Goal: Information Seeking & Learning: Learn about a topic

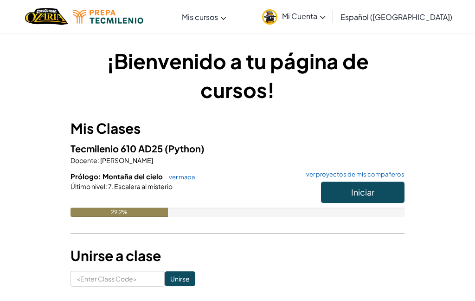
click at [387, 189] on button "Iniciar" at bounding box center [363, 191] width 84 height 21
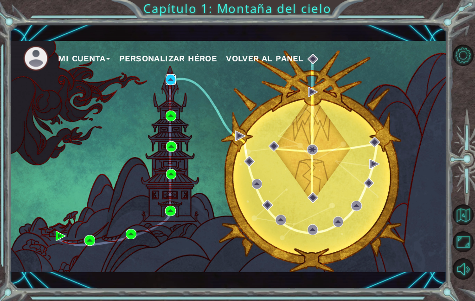
click at [168, 83] on img at bounding box center [171, 79] width 11 height 11
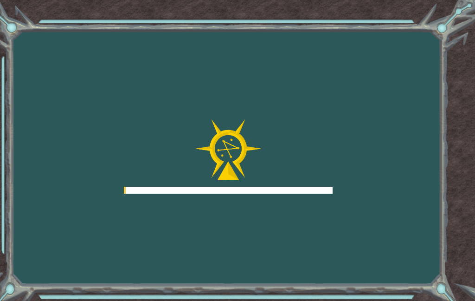
click at [171, 82] on div "Goals Error cargando del servidor Deberás unirte a un curso para jugar a este n…" at bounding box center [237, 150] width 475 height 301
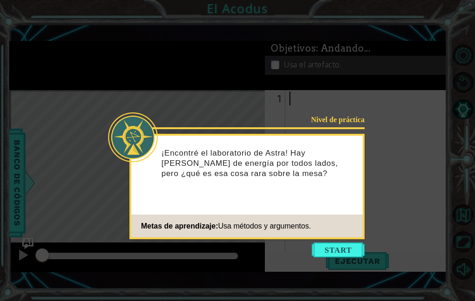
click at [354, 247] on button "Comenzar" at bounding box center [338, 249] width 53 height 15
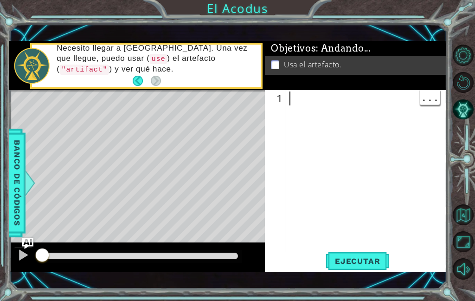
click at [257, 68] on div "Necesito llegar a [GEOGRAPHIC_DATA]. Una vez que llegue, puedo usar ( use ) el …" at bounding box center [155, 66] width 210 height 54
click at [140, 77] on button "Atrás" at bounding box center [142, 81] width 18 height 10
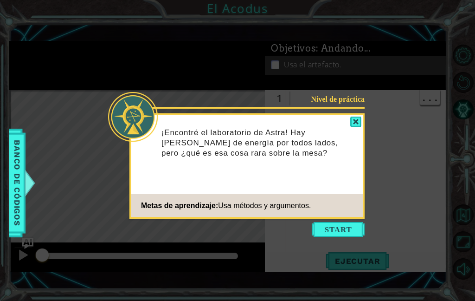
click at [347, 225] on button "Comenzar" at bounding box center [338, 229] width 53 height 15
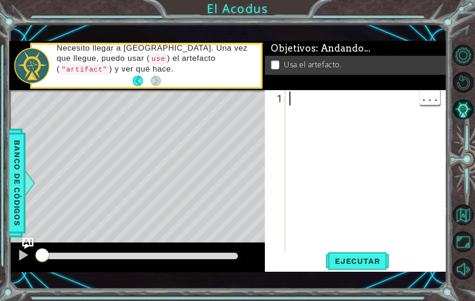
click at [348, 136] on div at bounding box center [369, 188] width 162 height 195
click at [370, 257] on font "Ejecutar" at bounding box center [357, 260] width 45 height 9
type textarea "abcde fg"
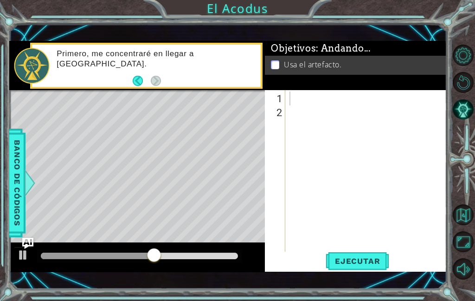
click at [187, 78] on div "Primero, me concentraré en llegar a [GEOGRAPHIC_DATA]." at bounding box center [155, 65] width 210 height 43
click at [202, 105] on div "Mapa de niveles" at bounding box center [223, 226] width 429 height 273
click at [134, 72] on div "Primero, me concentraré en llegar a [GEOGRAPHIC_DATA]." at bounding box center [155, 65] width 210 height 43
click at [136, 76] on button "Atrás" at bounding box center [142, 81] width 18 height 10
